Goal: Task Accomplishment & Management: Complete application form

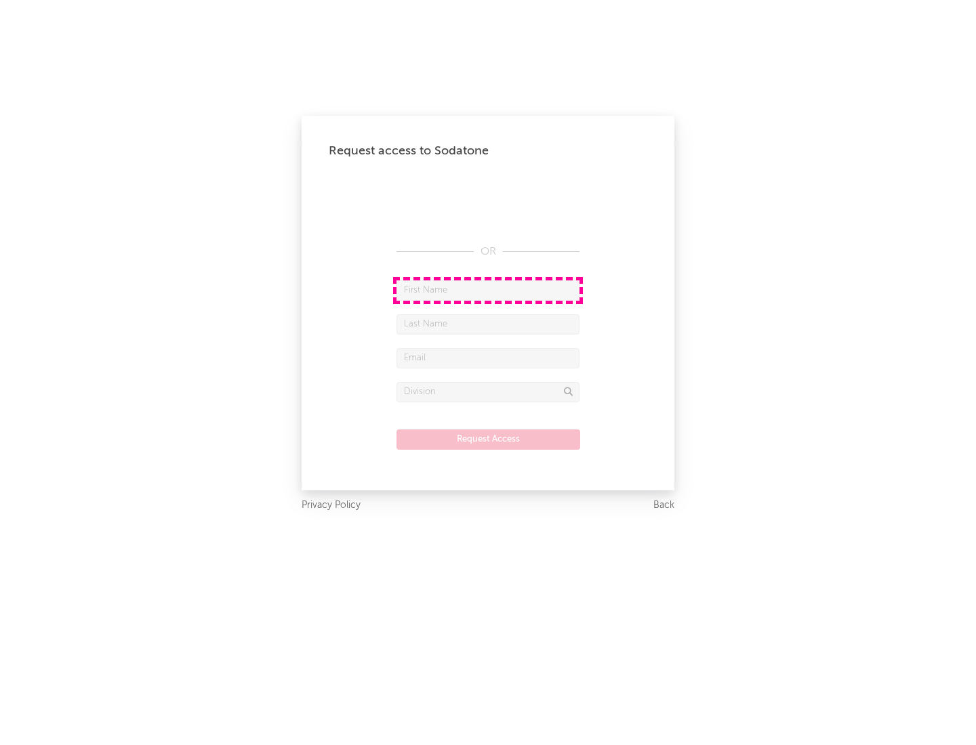
click at [488, 290] on input "text" at bounding box center [487, 291] width 183 height 20
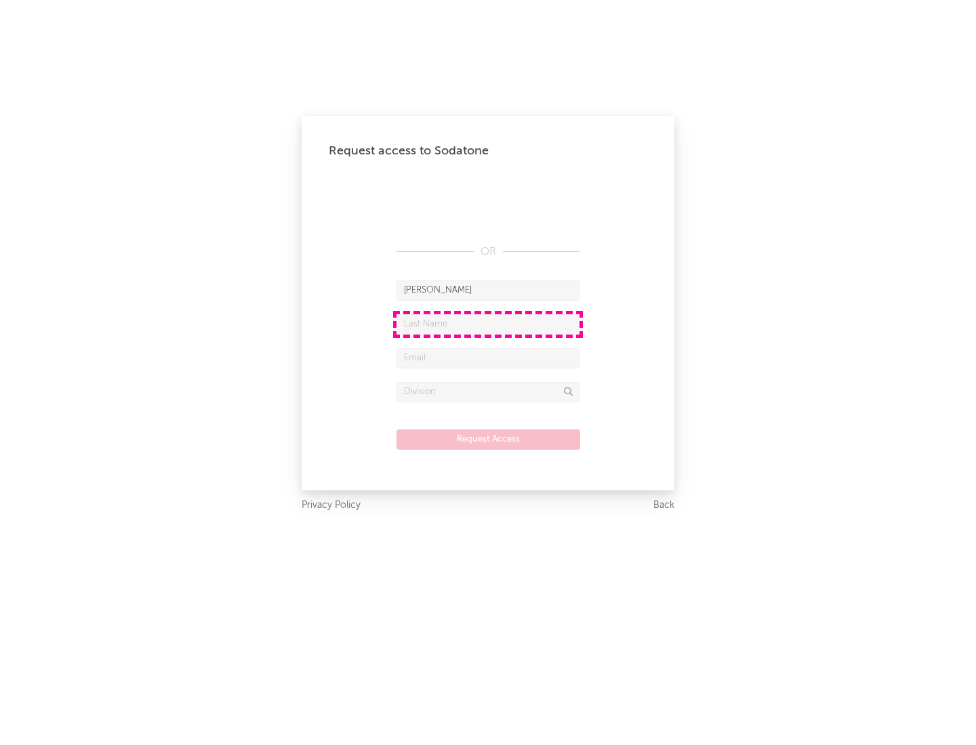
type input "[PERSON_NAME]"
click at [488, 324] on input "text" at bounding box center [487, 324] width 183 height 20
type input "[PERSON_NAME]"
click at [488, 358] on input "text" at bounding box center [487, 358] width 183 height 20
type input "[EMAIL_ADDRESS][DOMAIN_NAME]"
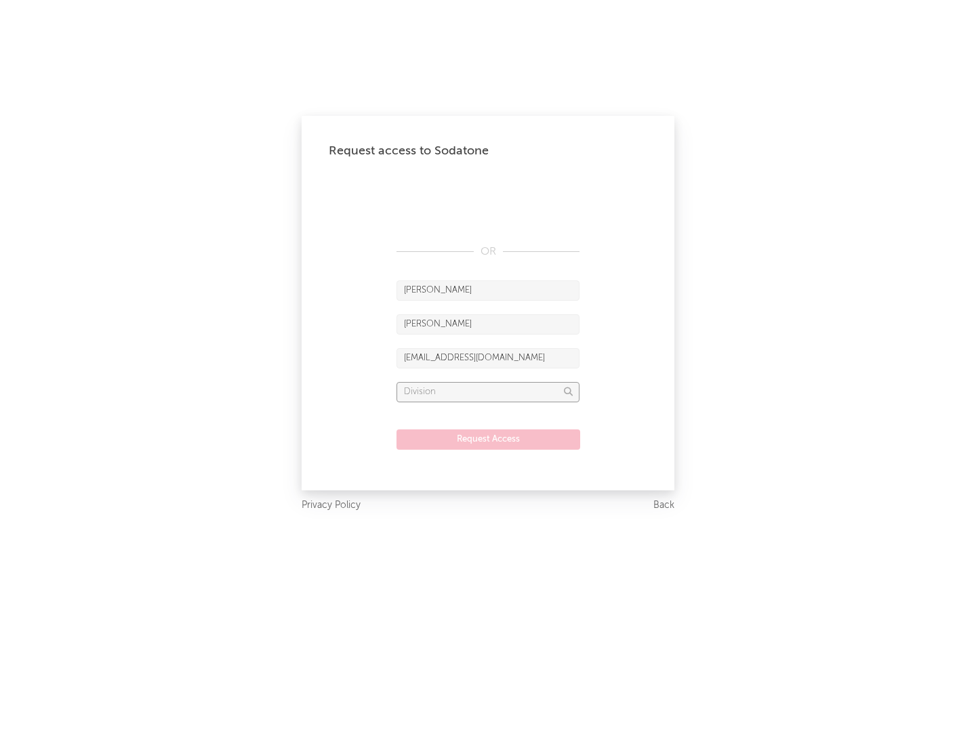
click at [488, 392] on input "text" at bounding box center [487, 392] width 183 height 20
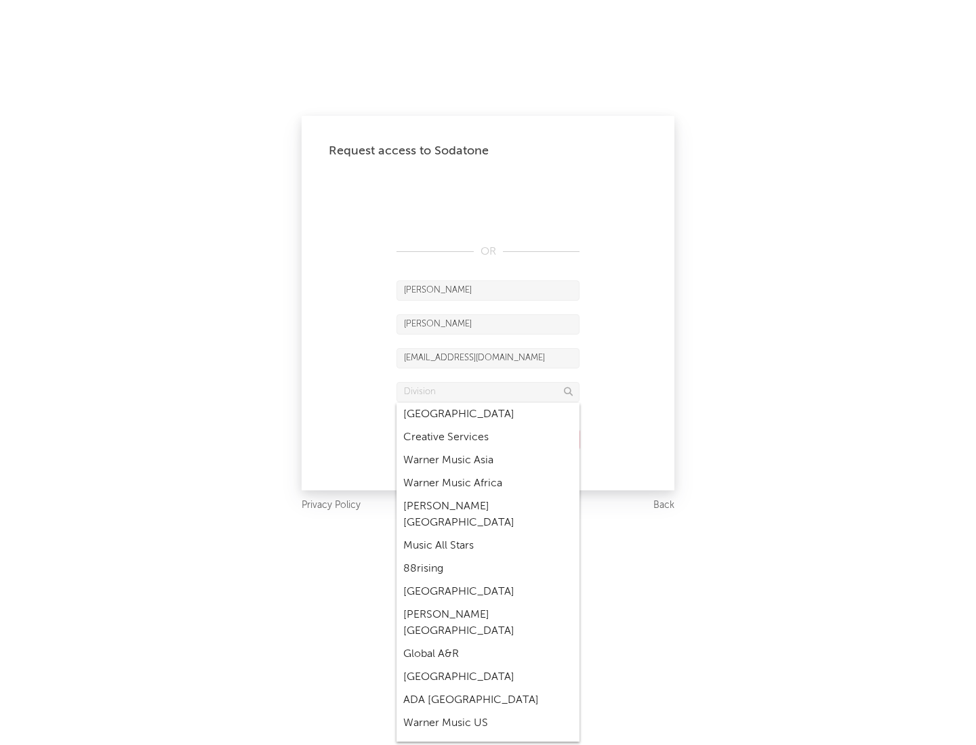
click at [488, 535] on div "Music All Stars" at bounding box center [487, 546] width 183 height 23
type input "Music All Stars"
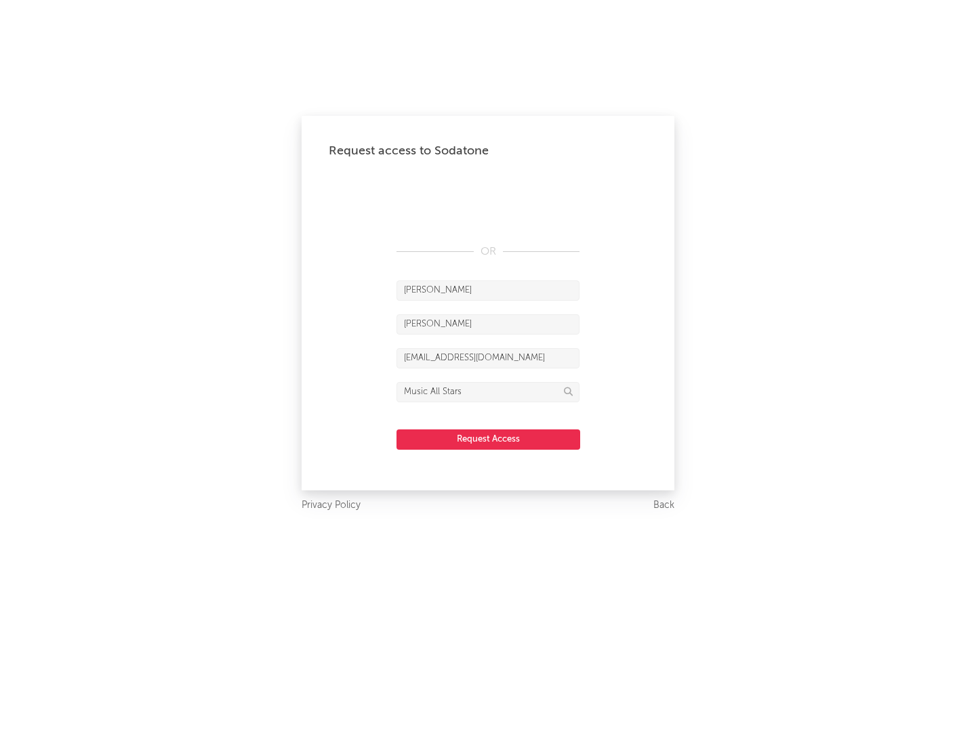
click at [488, 439] on button "Request Access" at bounding box center [488, 440] width 184 height 20
